Goal: Find specific page/section: Find specific page/section

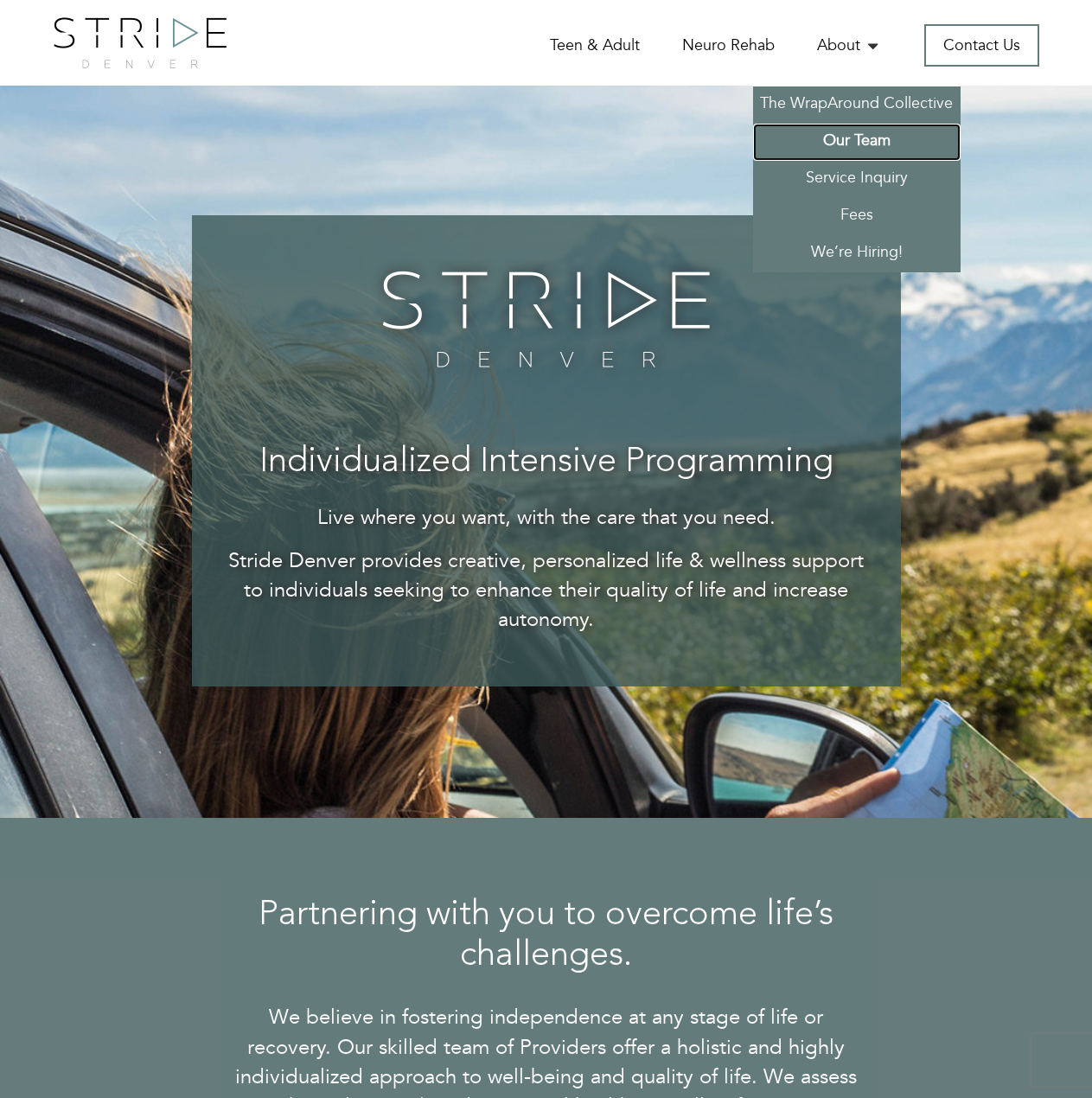
click at [849, 138] on link "Our Team" at bounding box center [857, 142] width 207 height 37
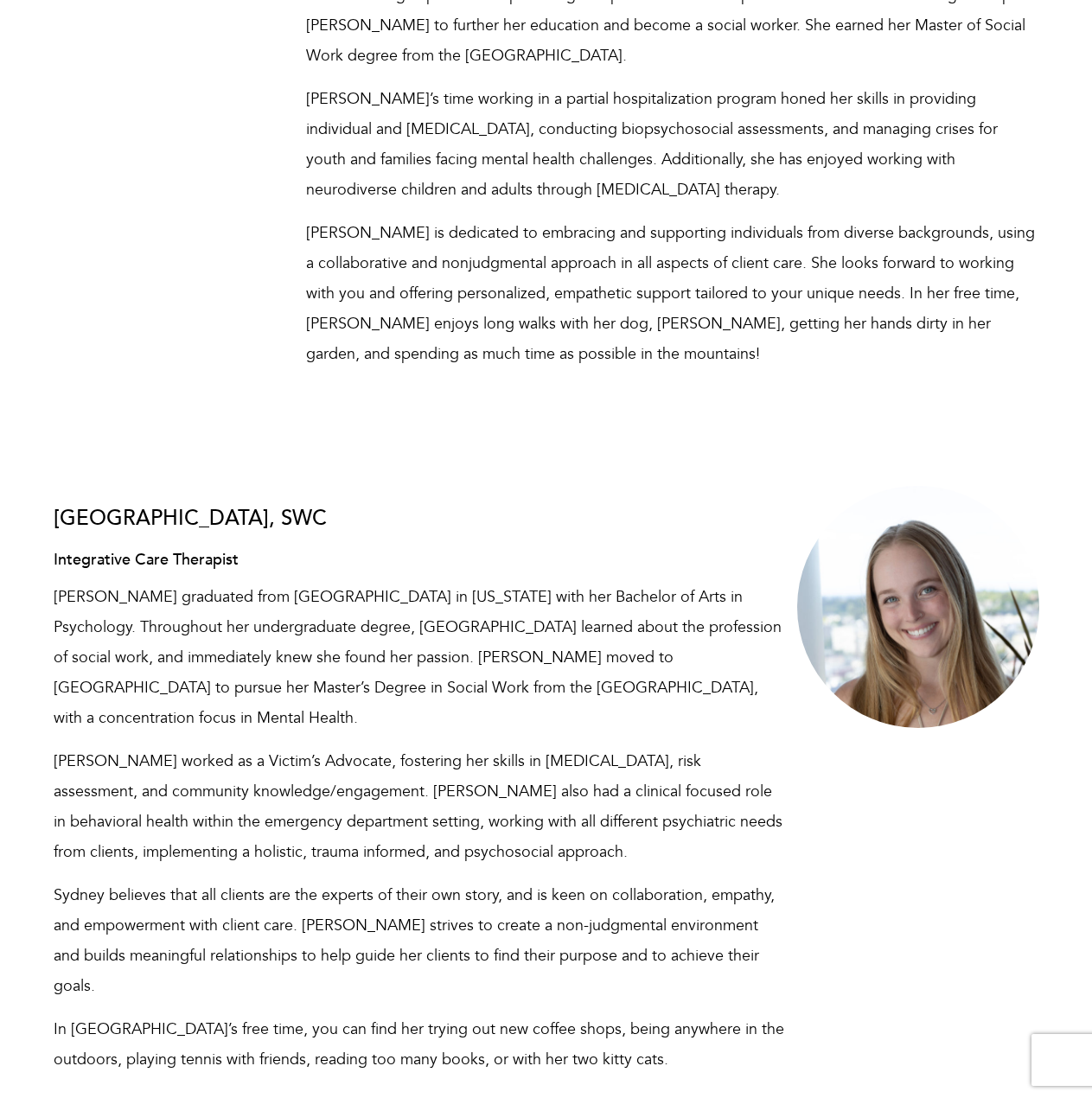
scroll to position [8989, 0]
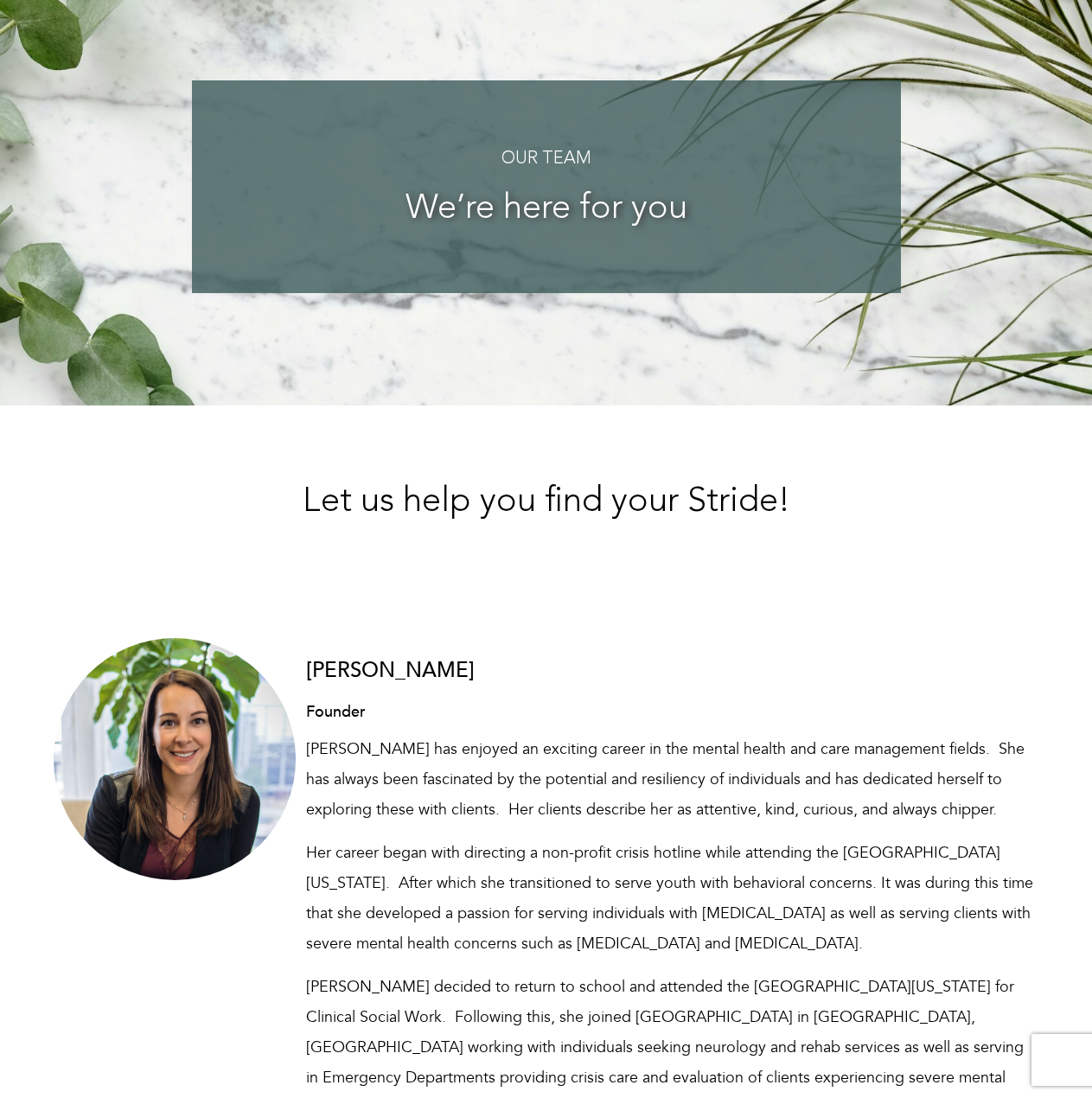
scroll to position [0, 0]
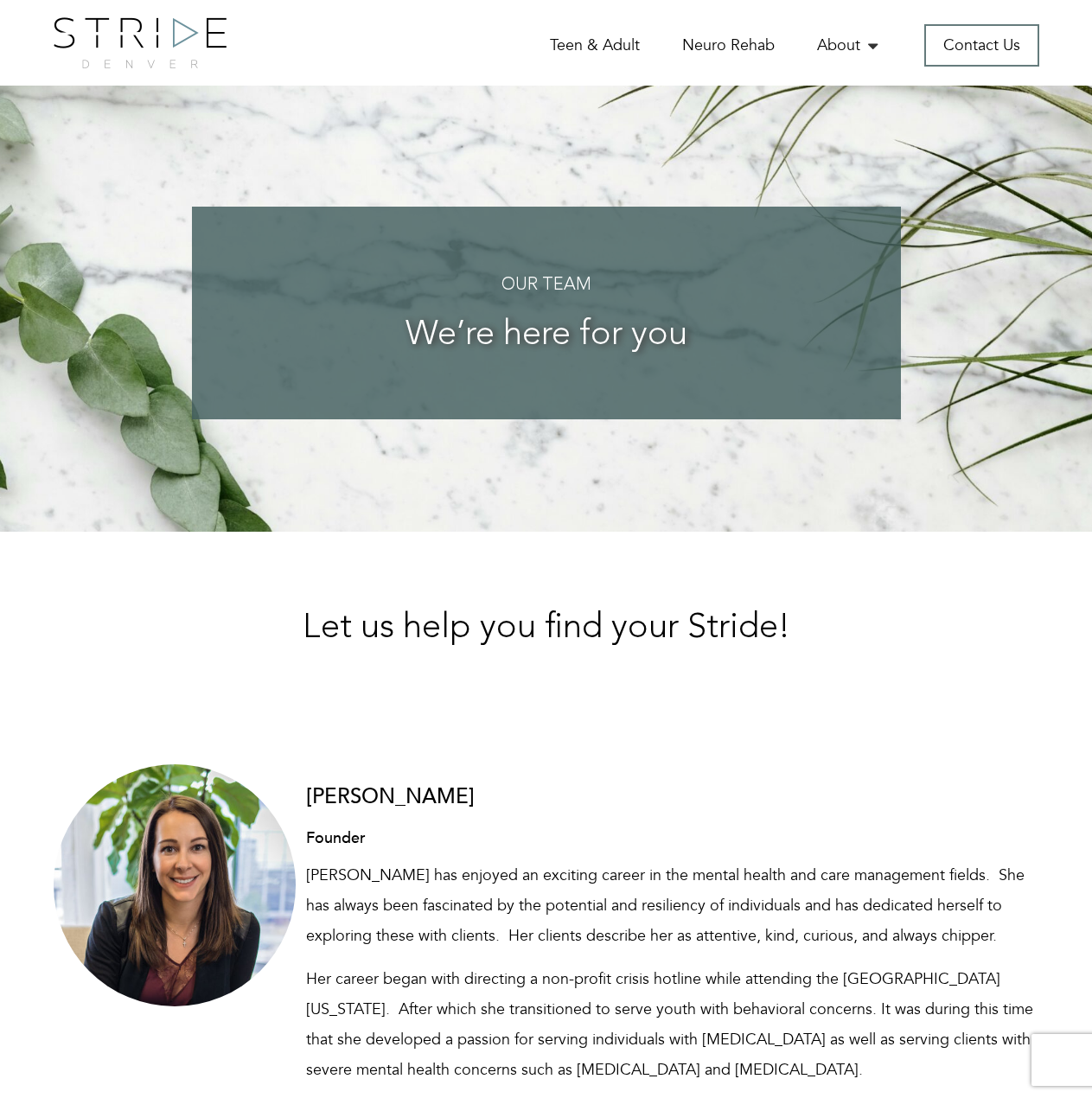
drag, startPoint x: 594, startPoint y: 664, endPoint x: 788, endPoint y: 85, distance: 610.6
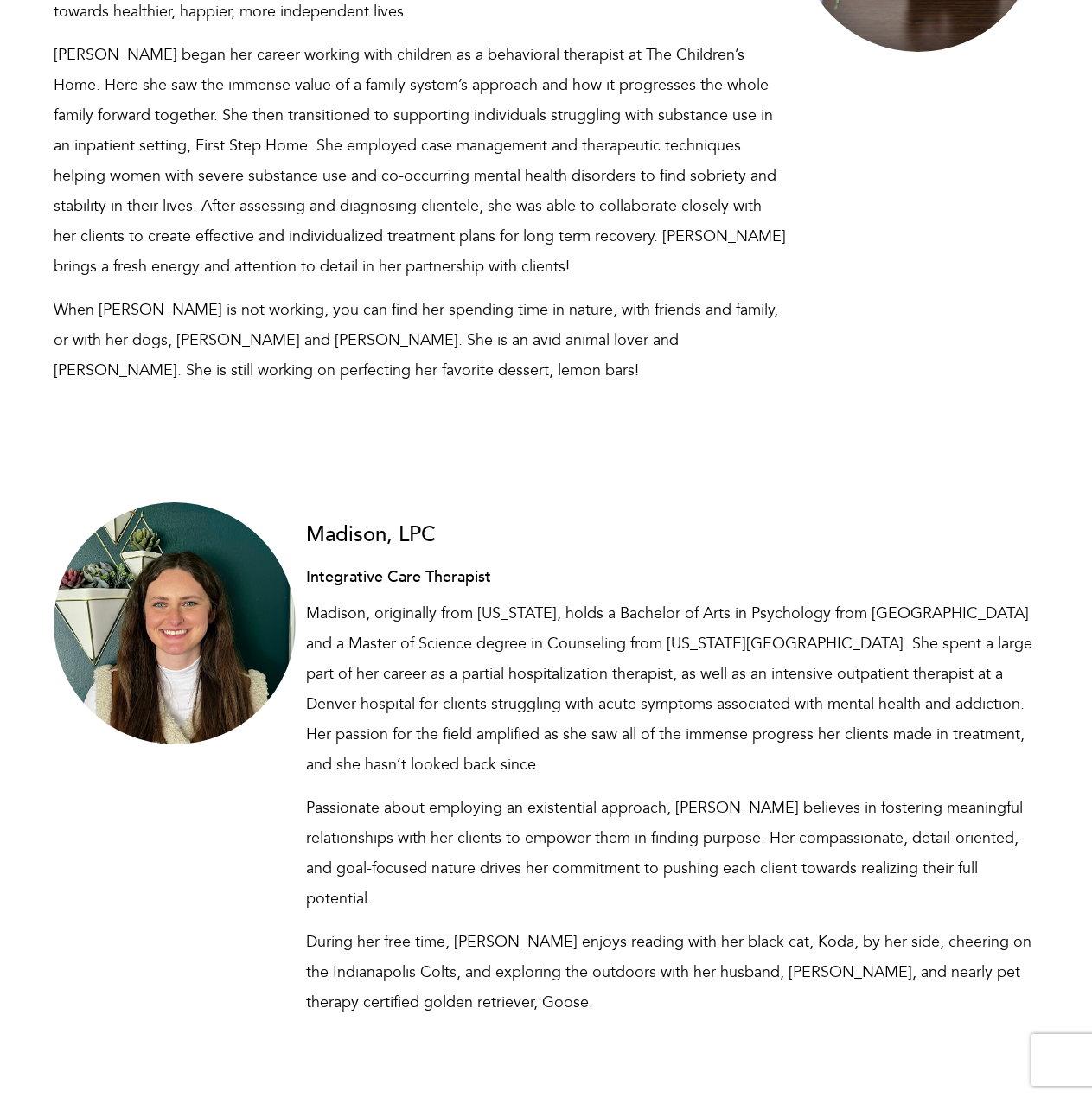
scroll to position [5100, 0]
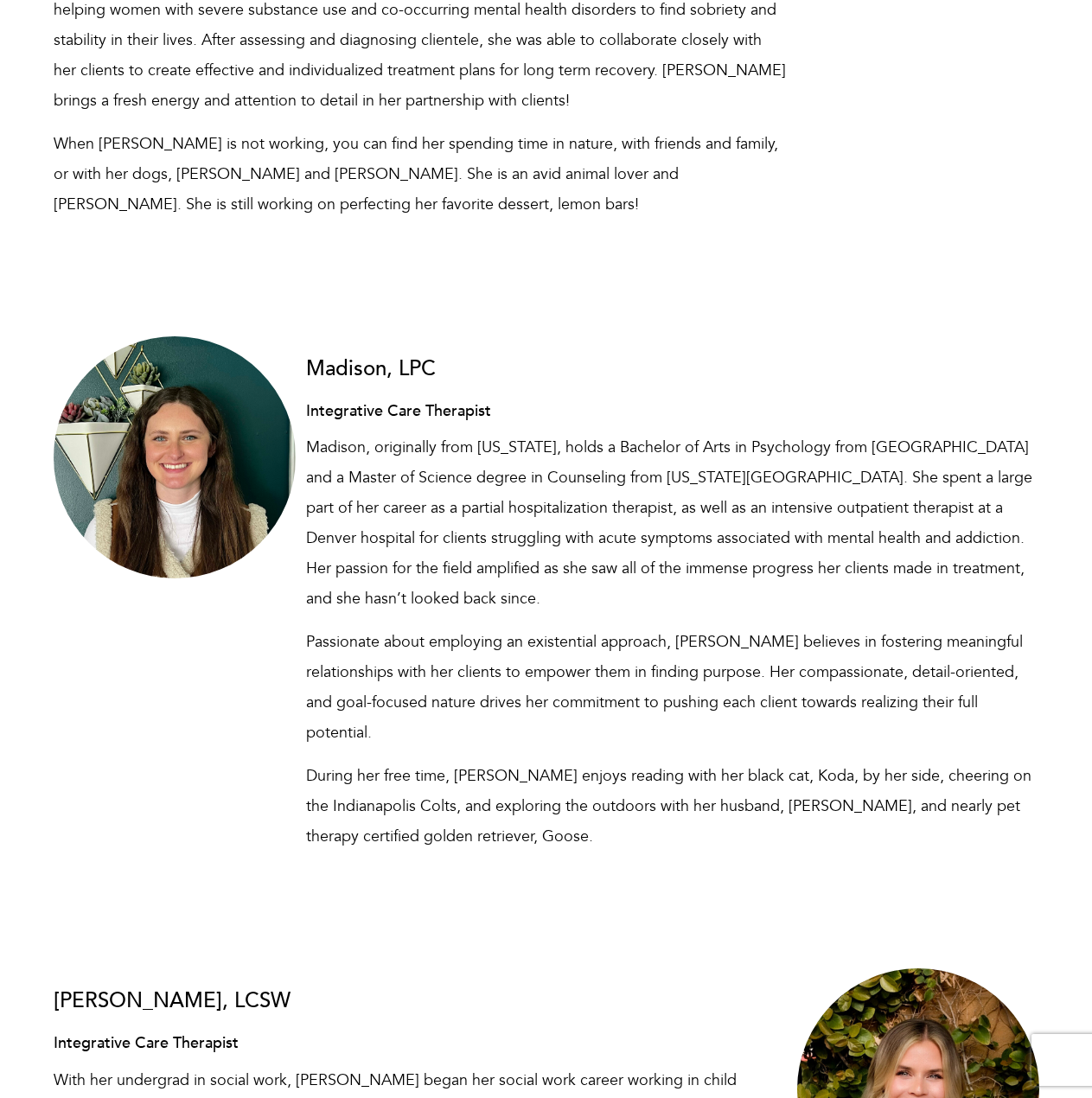
drag, startPoint x: 597, startPoint y: 522, endPoint x: 551, endPoint y: 160, distance: 364.9
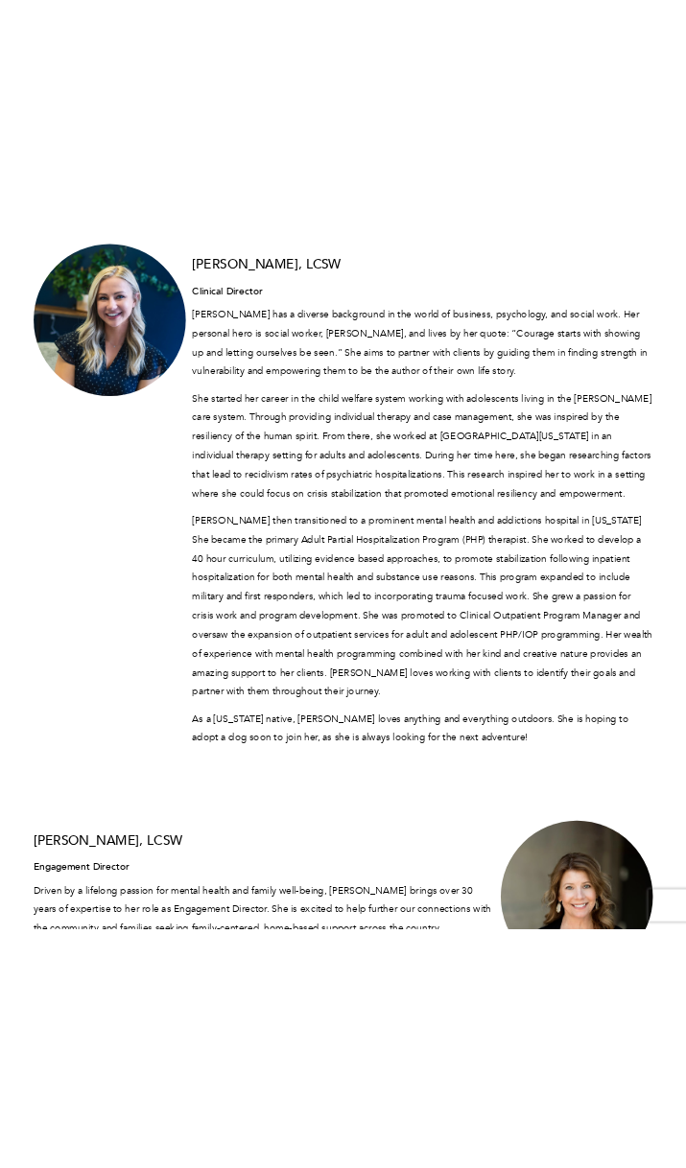
scroll to position [2104, 0]
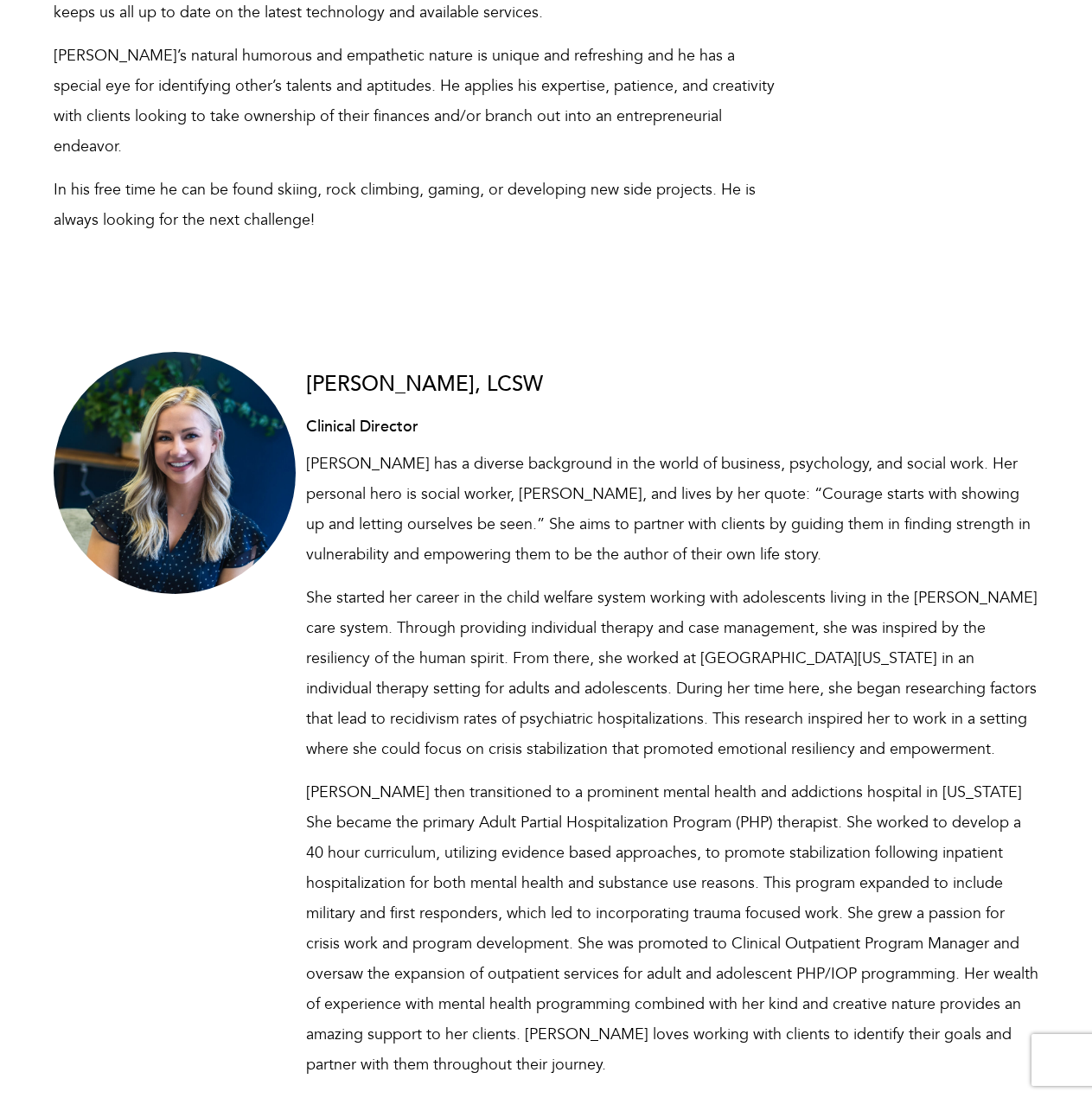
click at [201, 359] on div at bounding box center [174, 472] width 242 height 242
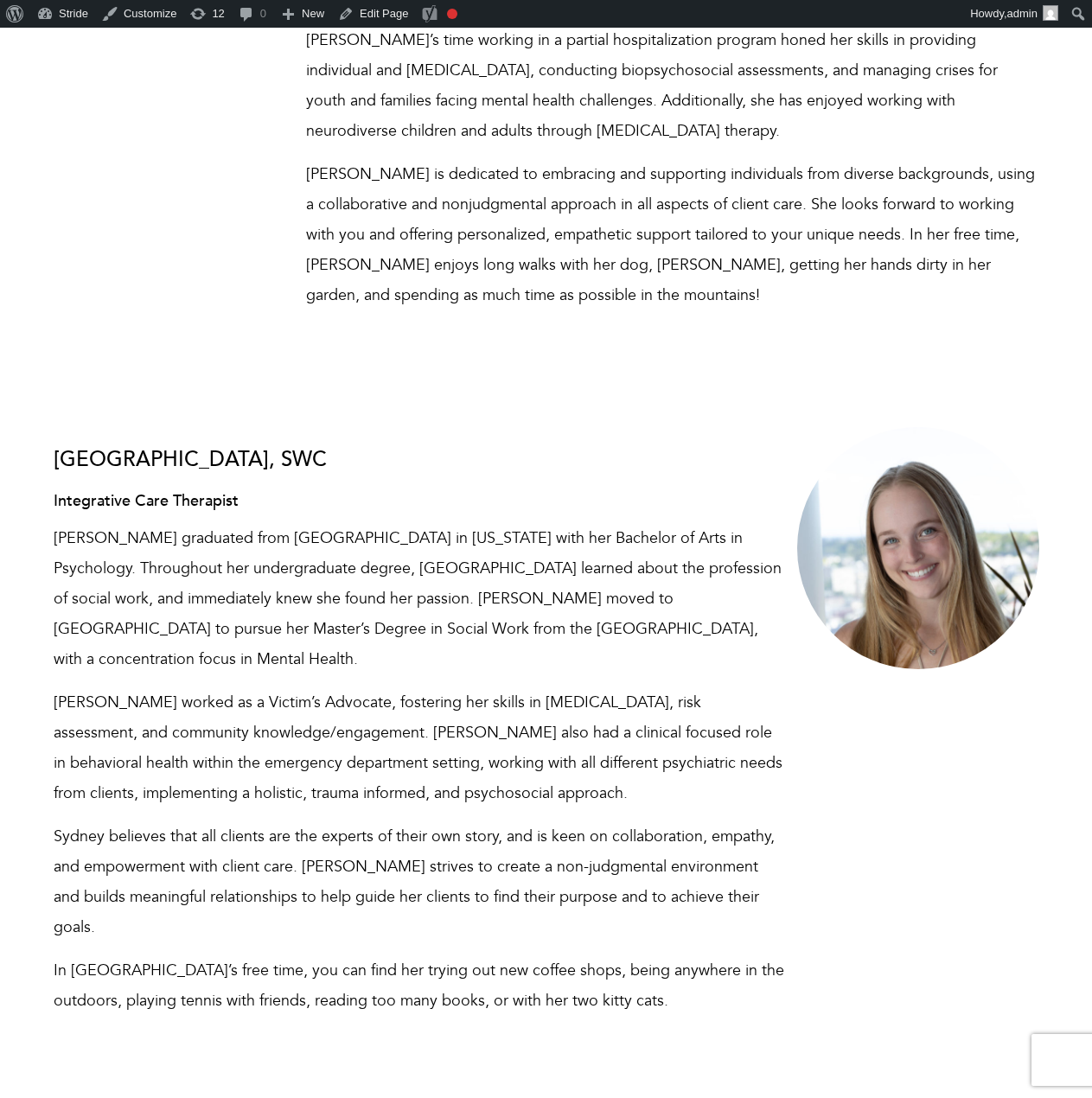
scroll to position [9075, 0]
